Goal: Information Seeking & Learning: Learn about a topic

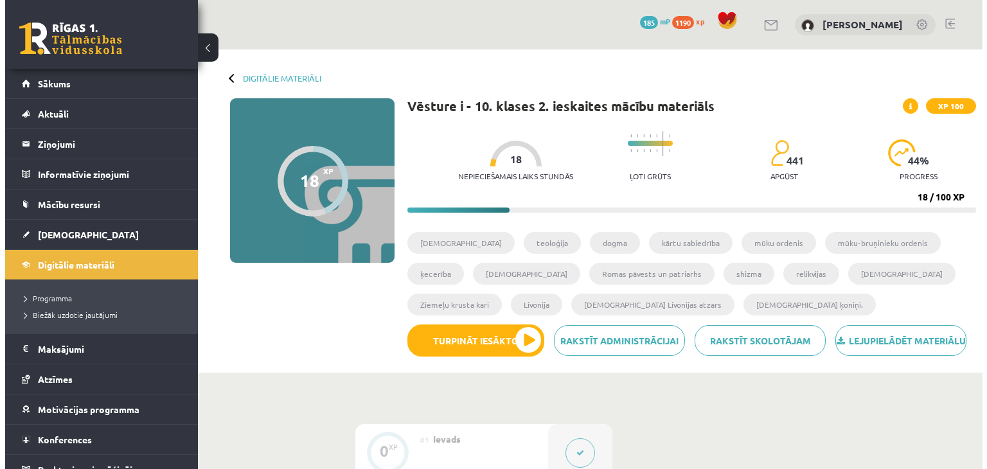
scroll to position [799, 0]
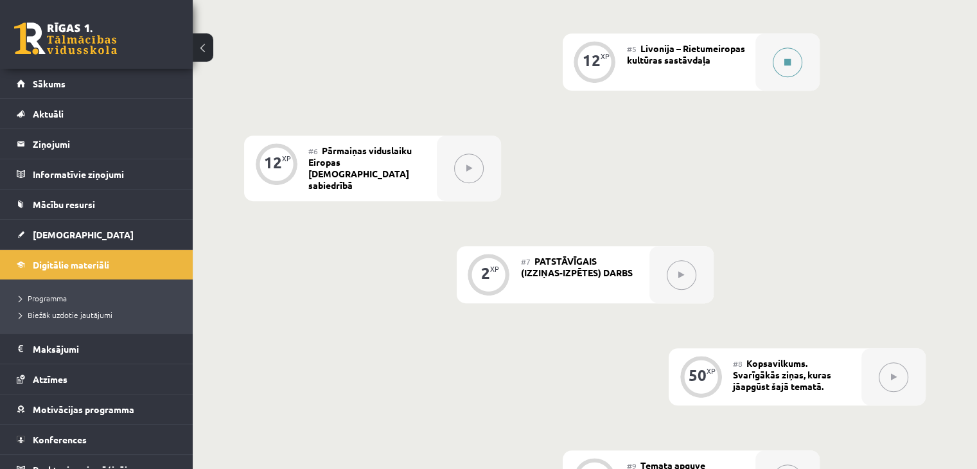
click at [789, 77] on button at bounding box center [788, 63] width 30 height 30
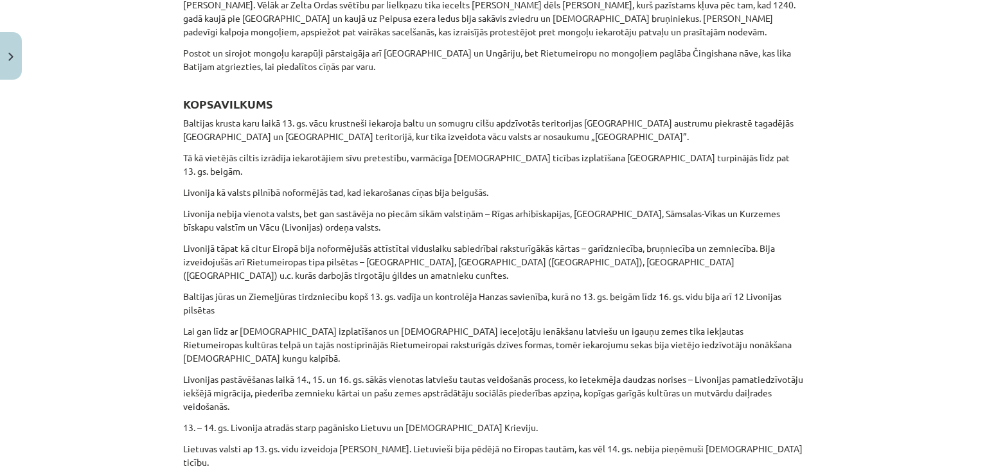
scroll to position [3413, 0]
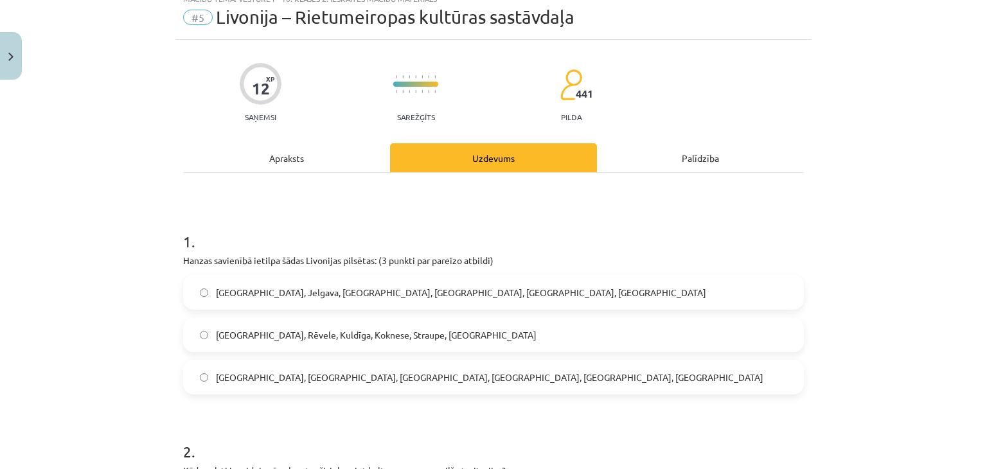
scroll to position [32, 0]
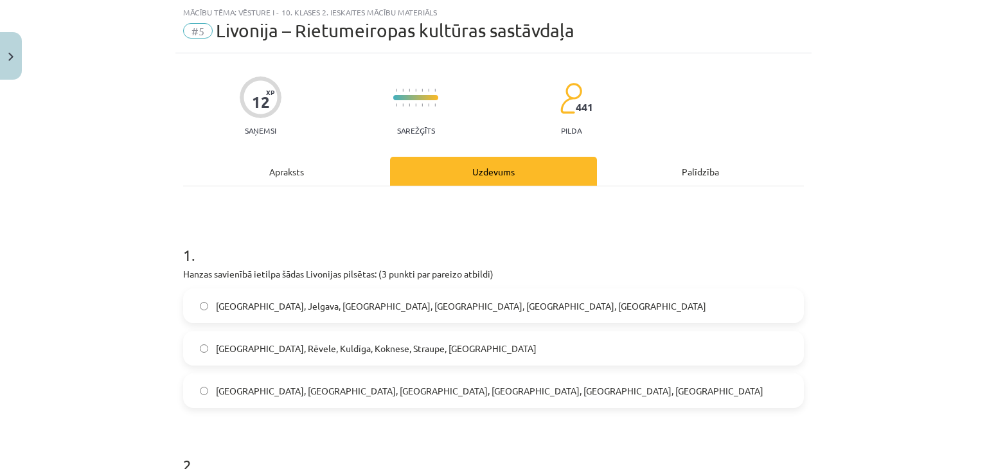
click at [290, 159] on div "Apraksts" at bounding box center [286, 171] width 207 height 29
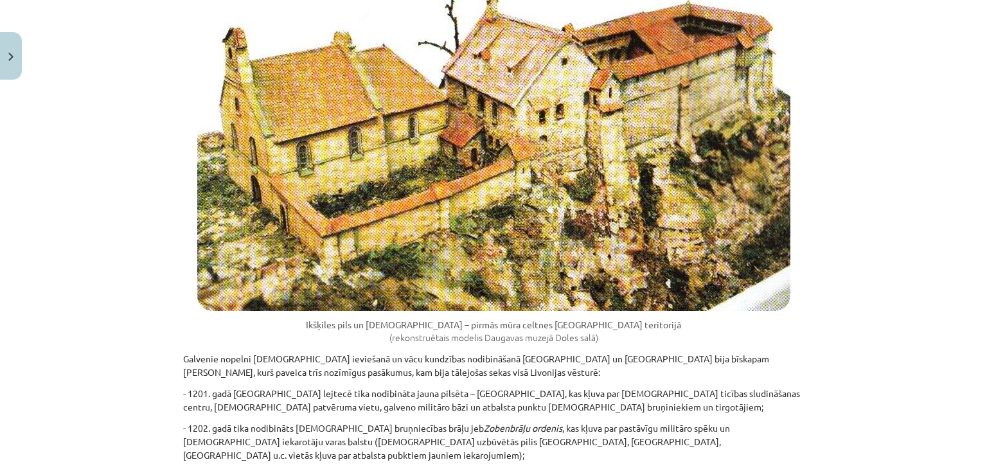
scroll to position [0, 0]
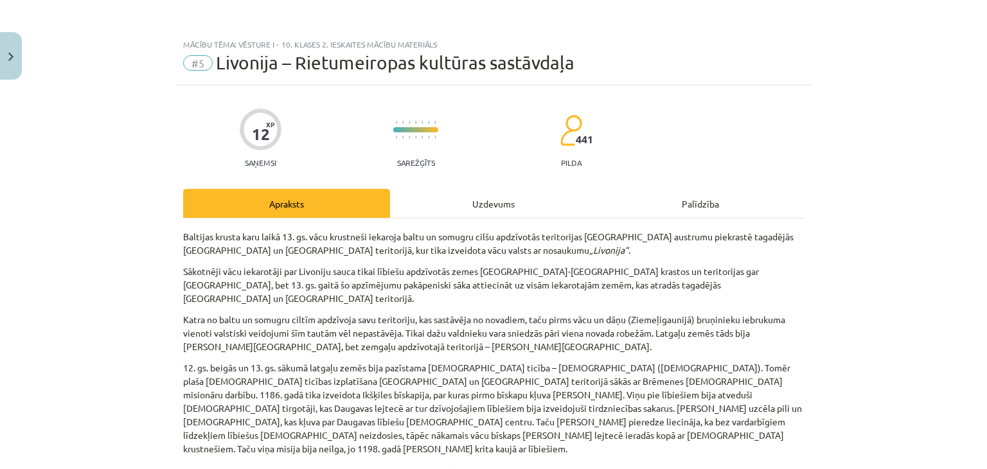
click at [478, 204] on div "Uzdevums" at bounding box center [493, 203] width 207 height 29
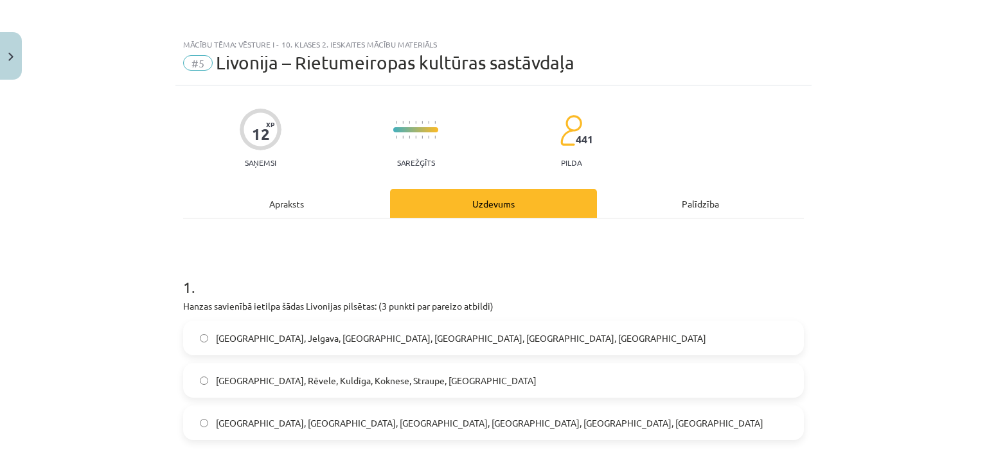
scroll to position [32, 0]
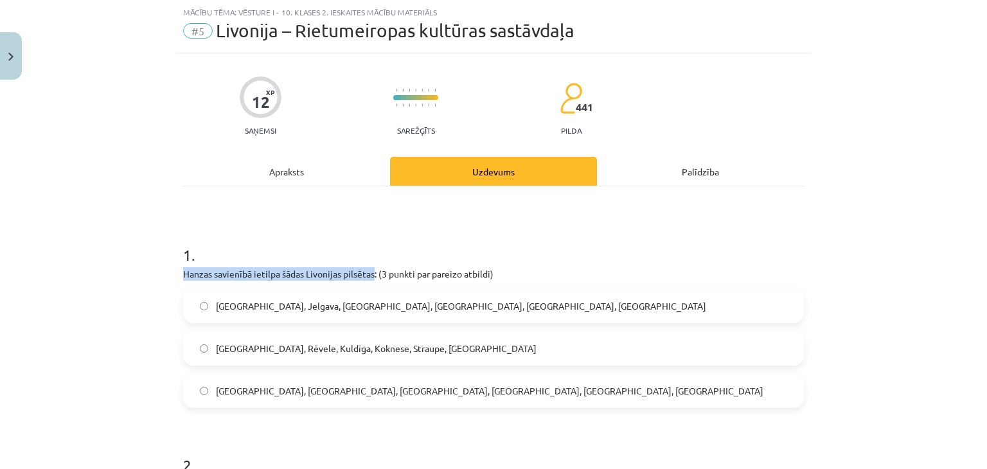
drag, startPoint x: 369, startPoint y: 272, endPoint x: 180, endPoint y: 276, distance: 189.0
click at [183, 276] on p "Hanzas savienībā ietilpa šādas Livonijas pilsētas: (3 punkti par pareizo atbild…" at bounding box center [493, 273] width 621 height 13
copy p "Hanzas savienībā ietilpa šādas Livonijas pilsētas"
click at [254, 345] on span "[GEOGRAPHIC_DATA], Rēvele, Kuldīga, Koknese, Straupe, [GEOGRAPHIC_DATA]" at bounding box center [376, 348] width 321 height 13
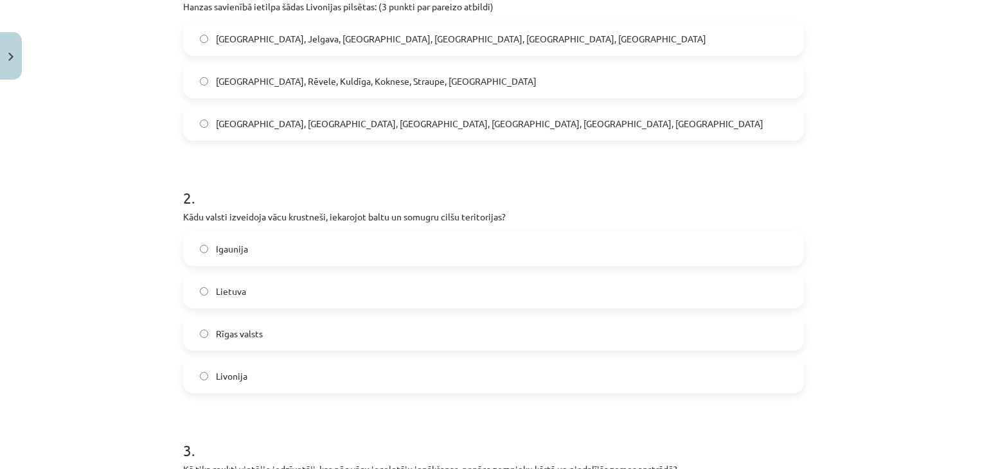
scroll to position [353, 0]
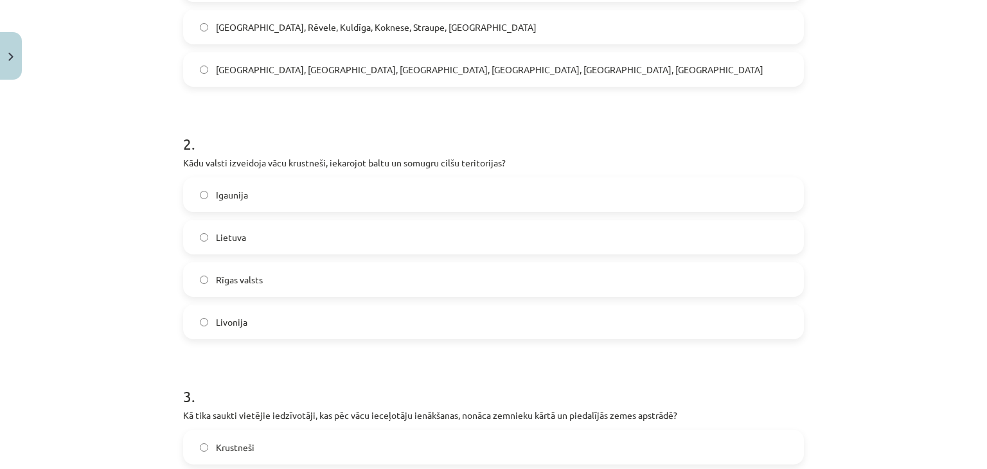
click at [253, 319] on label "Livonija" at bounding box center [493, 322] width 618 height 32
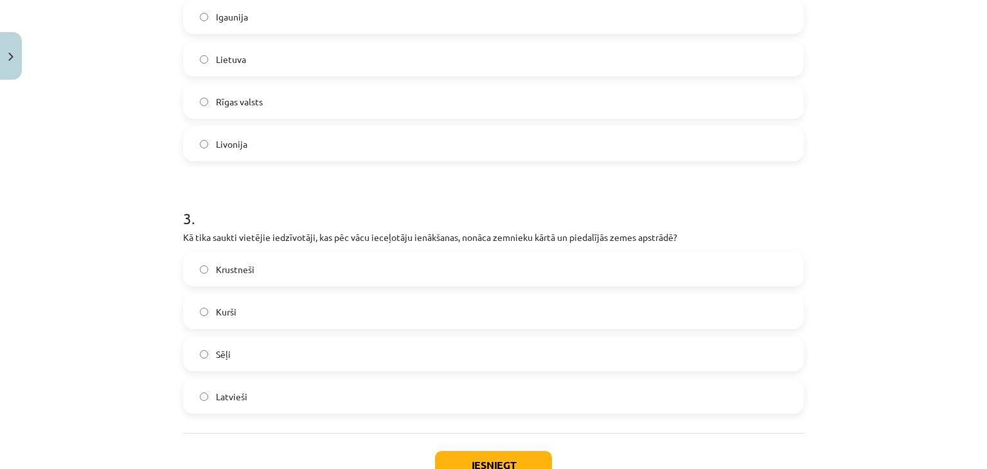
scroll to position [610, 0]
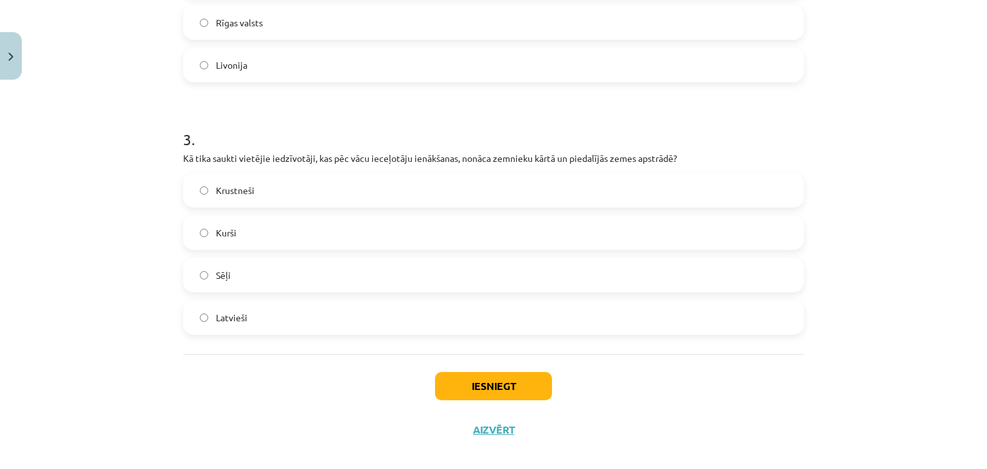
click at [265, 274] on label "Sēļi" at bounding box center [493, 275] width 618 height 32
click at [290, 231] on label "Kurši" at bounding box center [493, 233] width 618 height 32
click at [296, 272] on label "Sēļi" at bounding box center [493, 275] width 618 height 32
click at [461, 379] on button "Iesniegt" at bounding box center [493, 386] width 117 height 28
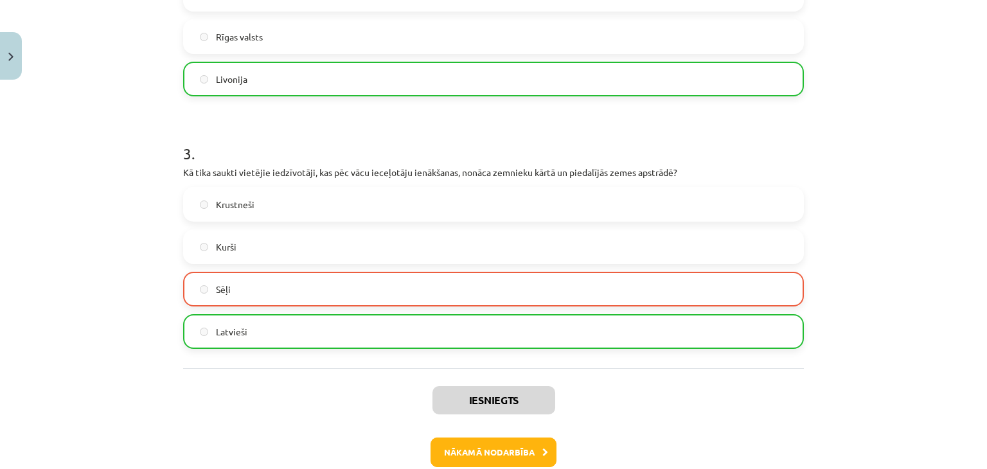
scroll to position [666, 0]
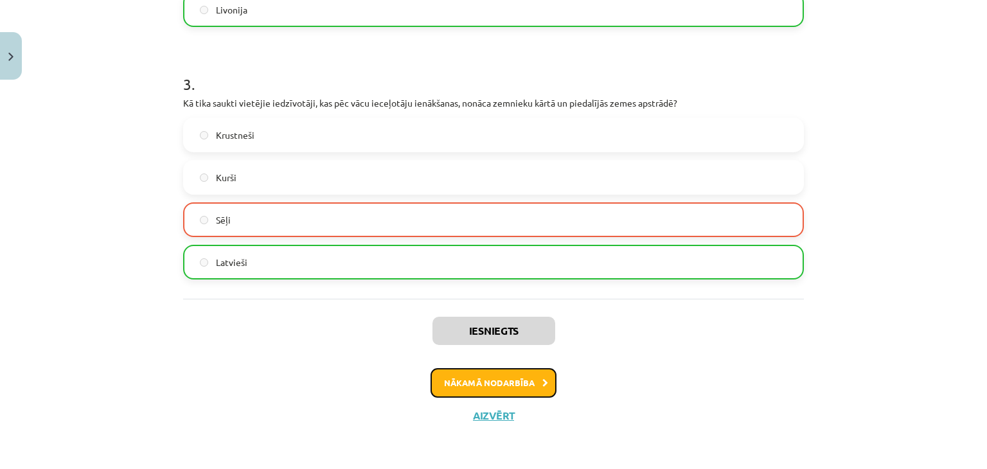
click at [483, 378] on button "Nākamā nodarbība" at bounding box center [494, 383] width 126 height 30
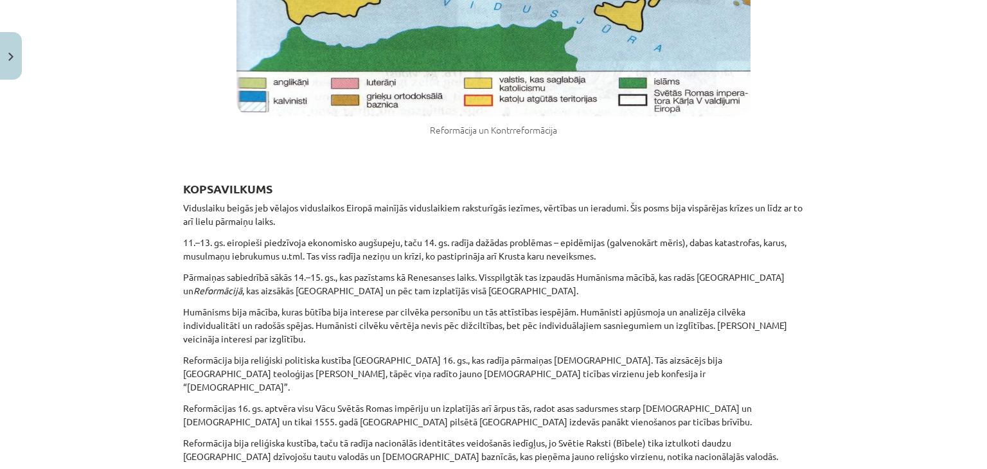
scroll to position [9456, 0]
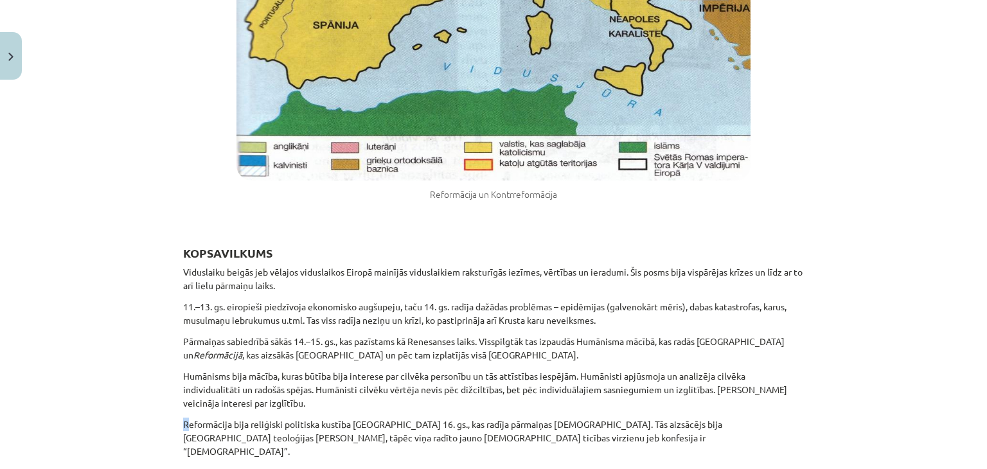
click at [183, 418] on p "Reformācija bija reliģiski politiska kustība Eiropā 16. gs., kas radīja pārmaiņ…" at bounding box center [493, 438] width 621 height 40
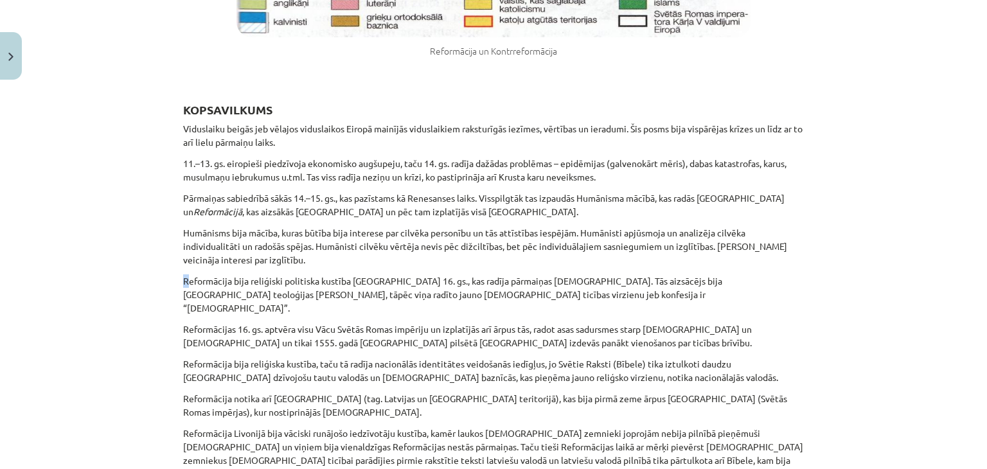
scroll to position [9605, 0]
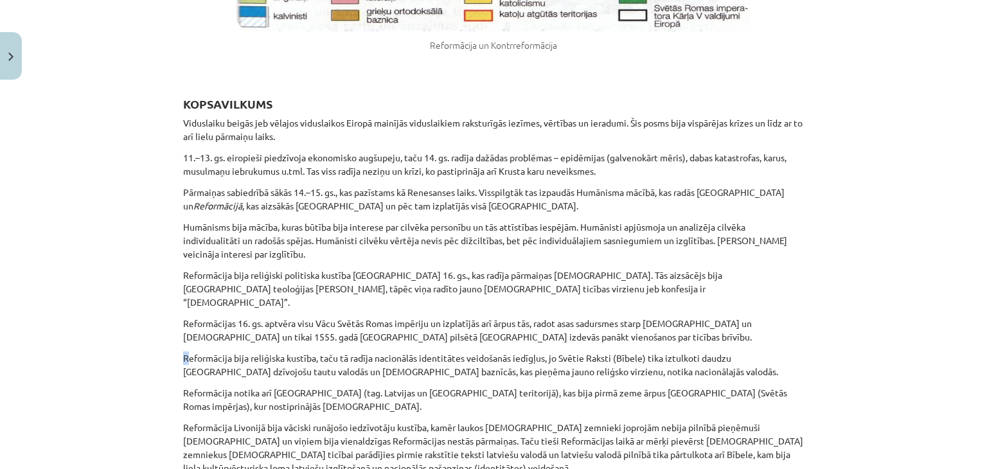
drag, startPoint x: 186, startPoint y: 157, endPoint x: 173, endPoint y: 157, distance: 12.2
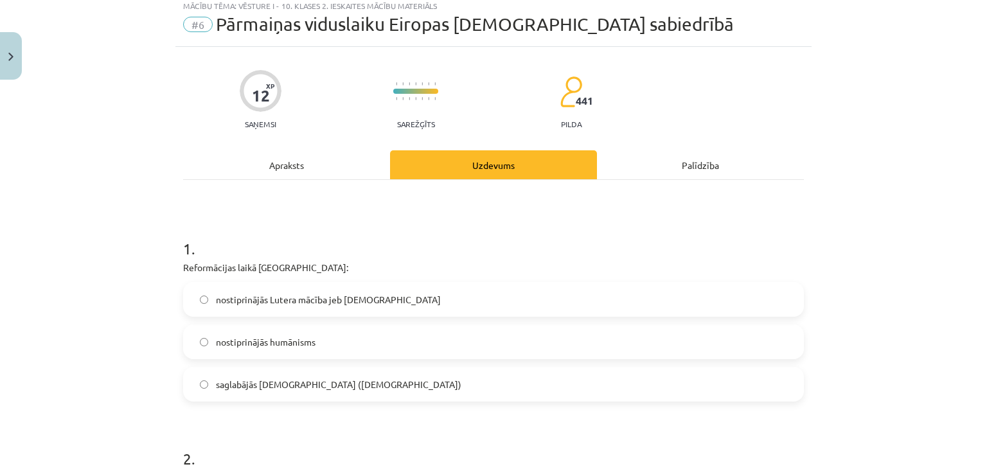
scroll to position [32, 0]
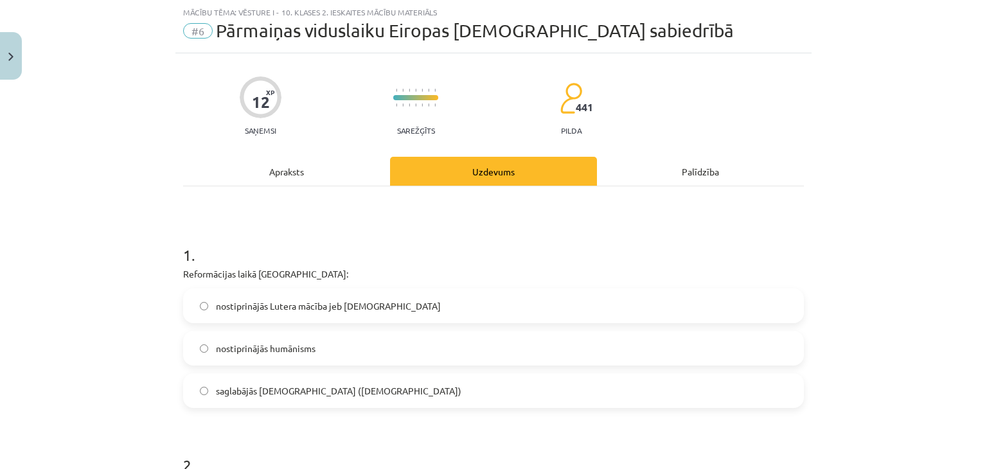
click at [350, 304] on span "nostiprinājās Lutera mācība jeb luterānisms" at bounding box center [328, 305] width 225 height 13
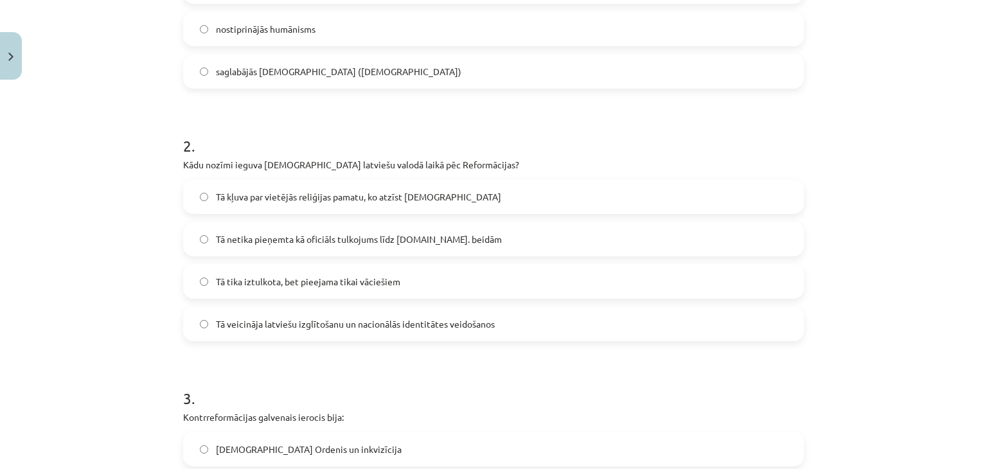
scroll to position [353, 0]
click at [296, 324] on span "Tā veicināja latviešu izglītošanu un nacionālās identitātes veidošanos" at bounding box center [355, 322] width 279 height 13
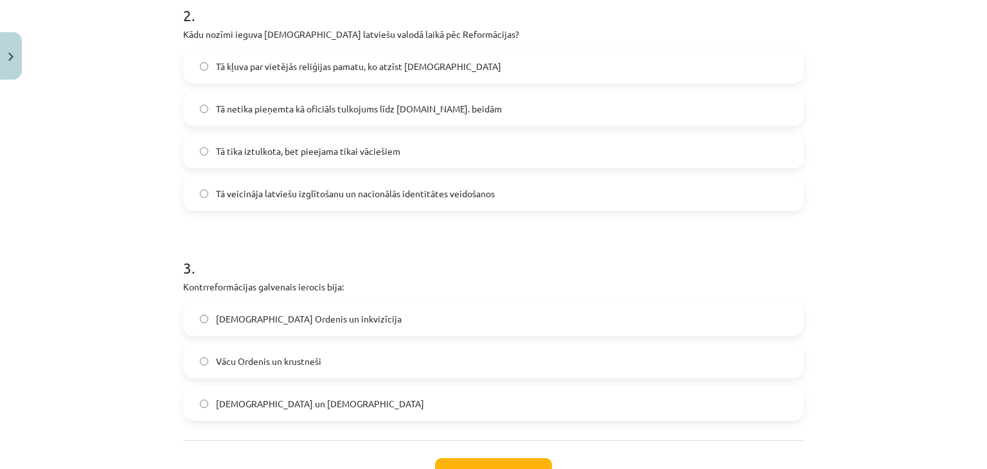
scroll to position [546, 0]
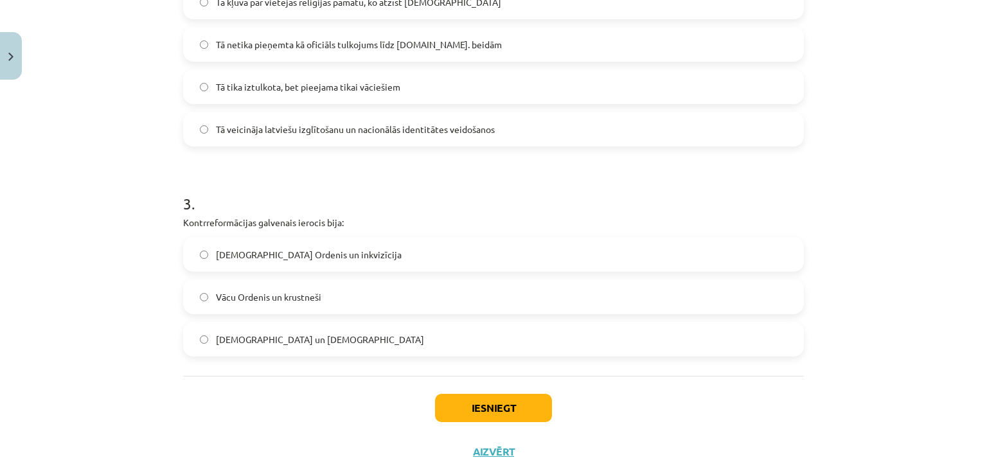
click at [306, 291] on span "Vācu Ordenis un krustneši" at bounding box center [268, 296] width 105 height 13
click at [339, 255] on label "Jezuītu Ordenis un inkvizīcija" at bounding box center [493, 254] width 618 height 32
click at [456, 405] on button "Iesniegt" at bounding box center [493, 408] width 117 height 28
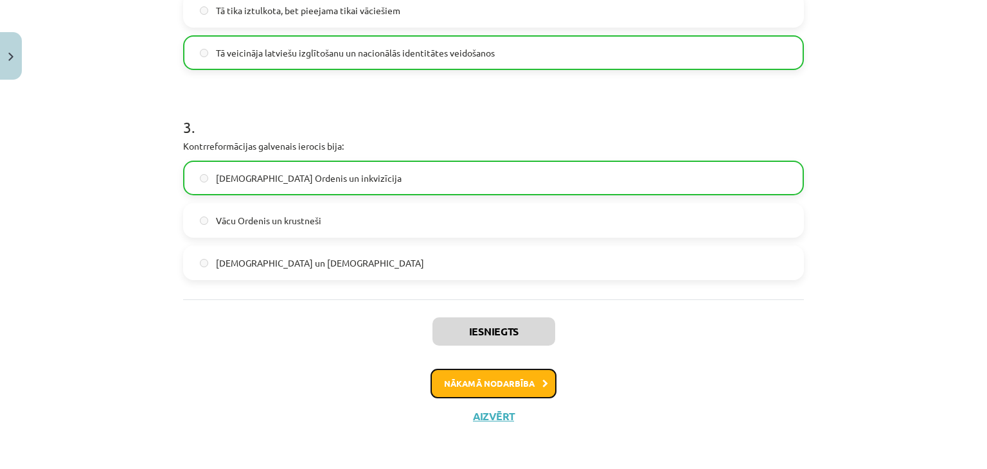
click at [464, 384] on button "Nākamā nodarbība" at bounding box center [494, 384] width 126 height 30
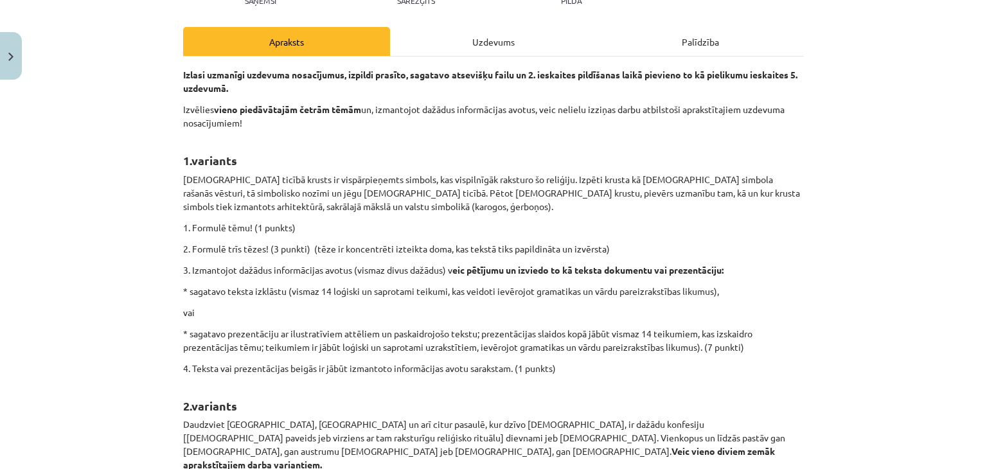
scroll to position [161, 0]
click at [499, 44] on div "Uzdevums" at bounding box center [493, 42] width 207 height 29
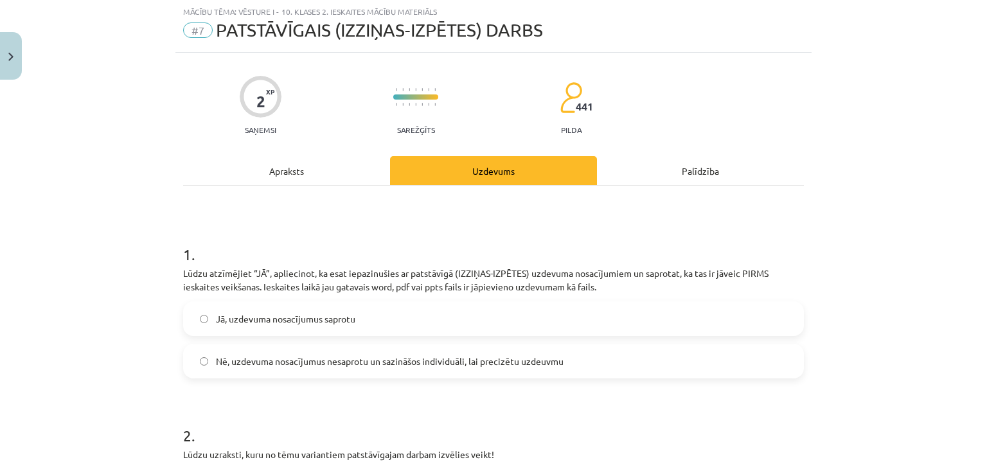
scroll to position [32, 0]
click at [274, 158] on div "Apraksts" at bounding box center [286, 171] width 207 height 29
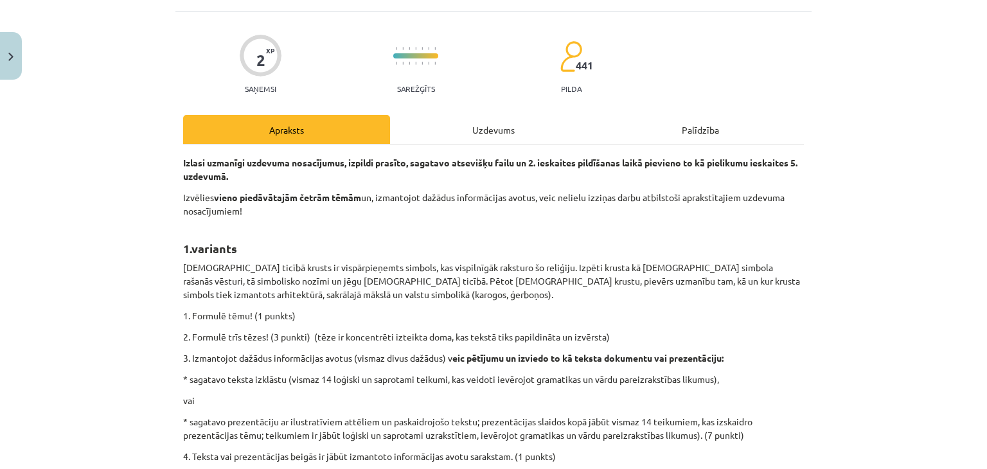
scroll to position [96, 0]
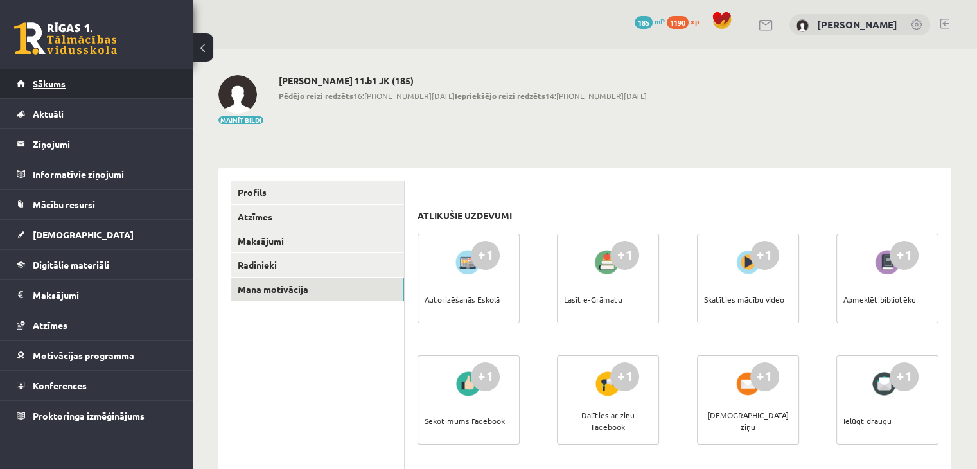
click at [40, 88] on link "Sākums" at bounding box center [97, 84] width 160 height 30
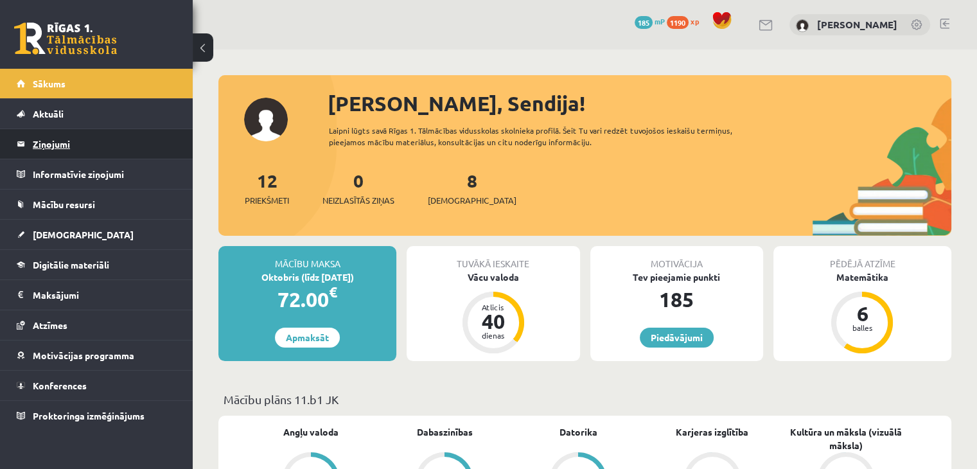
click at [55, 148] on legend "Ziņojumi 0" at bounding box center [105, 144] width 144 height 30
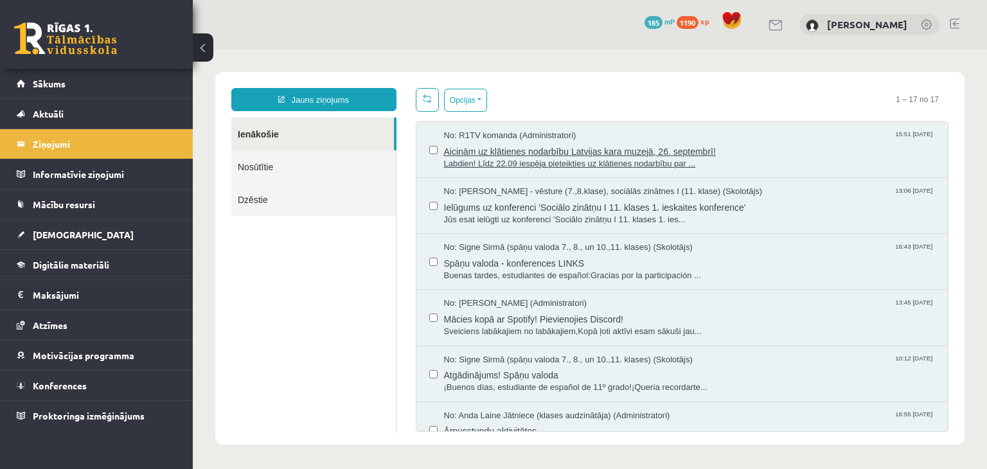
click at [642, 159] on span "Labdien! Līdz 22.09 iespēja pieteikties uz klātienes nodarbību par ..." at bounding box center [690, 164] width 492 height 12
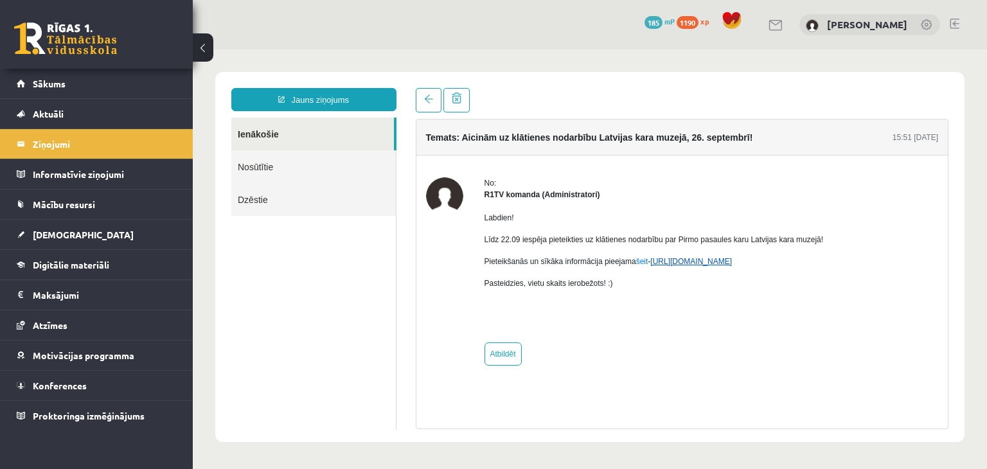
click at [691, 263] on link "[URL][DOMAIN_NAME]" at bounding box center [691, 261] width 82 height 9
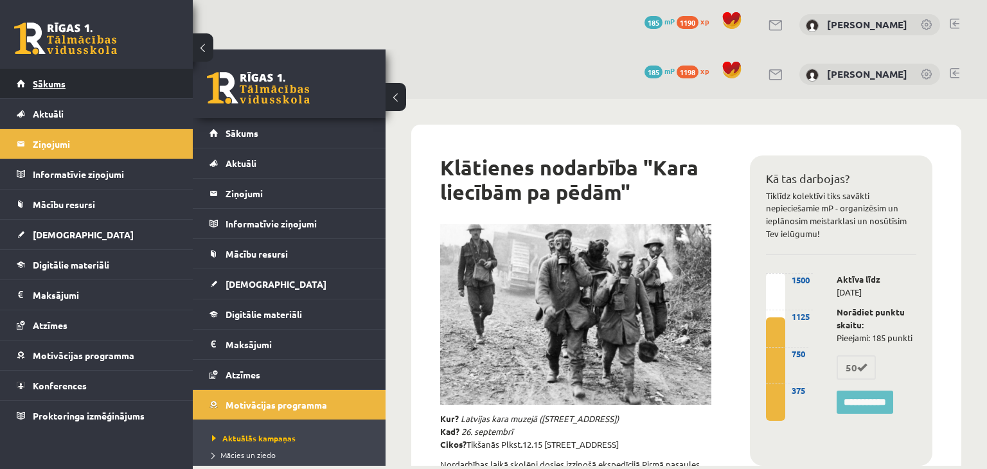
click at [49, 84] on span "Sākums" at bounding box center [49, 84] width 33 height 12
